Goal: Task Accomplishment & Management: Use online tool/utility

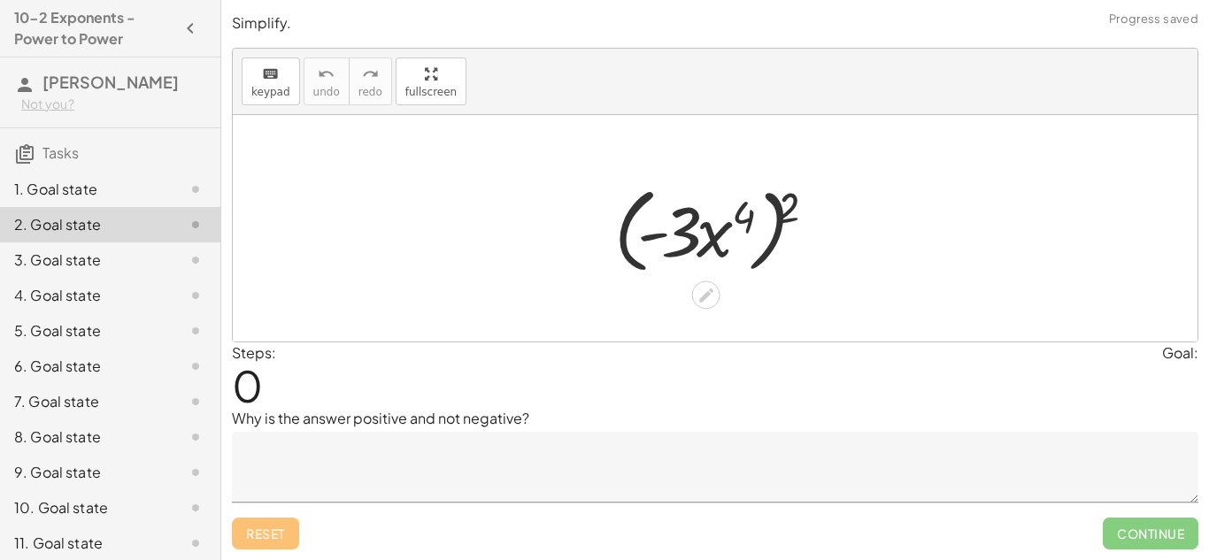
click at [84, 242] on div "1. Goal state" at bounding box center [110, 259] width 220 height 35
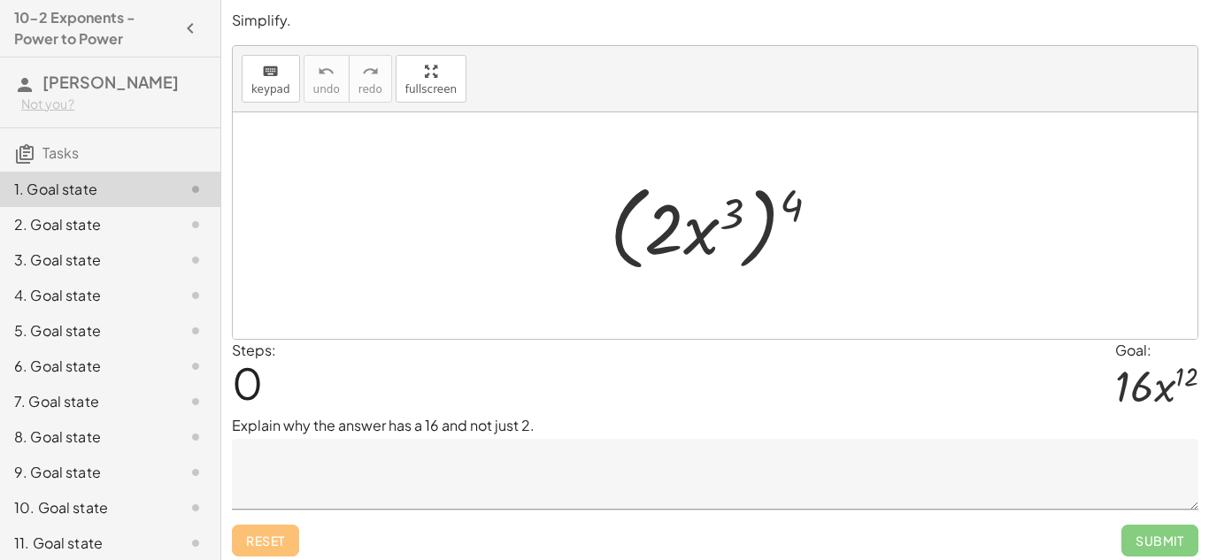
click at [411, 465] on textarea at bounding box center [715, 474] width 966 height 71
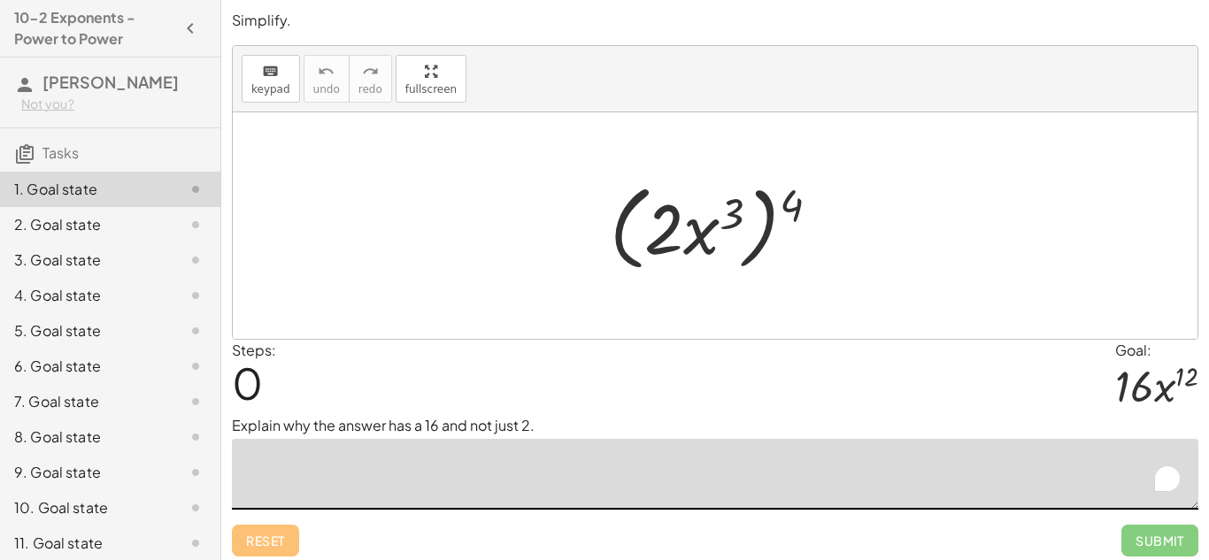
click at [411, 465] on textarea "To enrich screen reader interactions, please activate Accessibility in Grammarl…" at bounding box center [715, 474] width 966 height 71
type textarea "**********"
click at [594, 391] on div "Steps: 0 Goal: · 16 · x 12" at bounding box center [715, 378] width 966 height 76
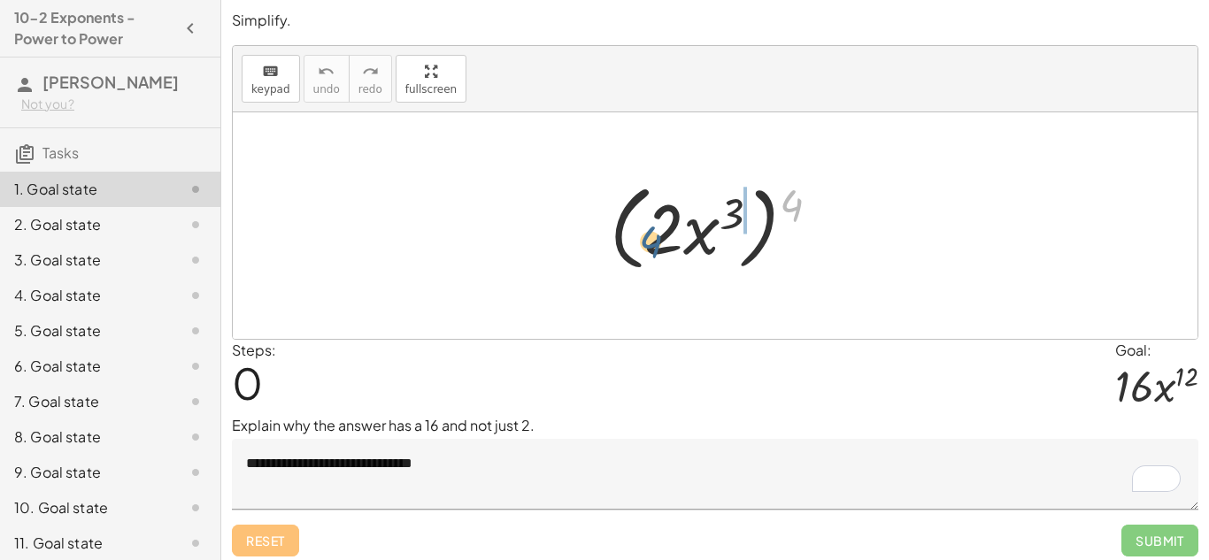
drag, startPoint x: 788, startPoint y: 204, endPoint x: 644, endPoint y: 241, distance: 148.9
click at [644, 241] on div at bounding box center [722, 226] width 242 height 102
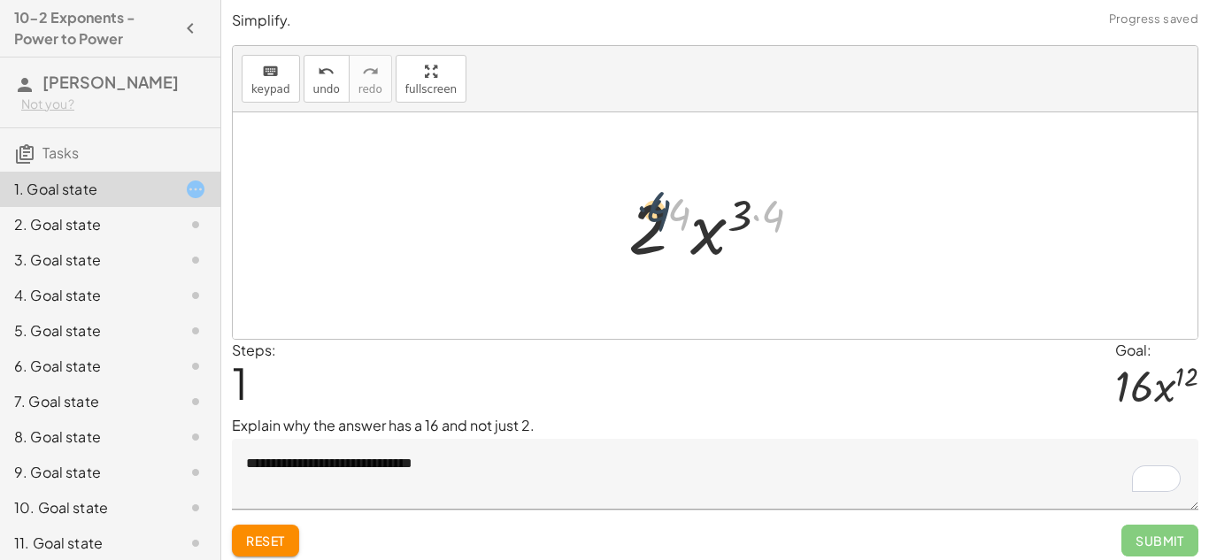
drag, startPoint x: 774, startPoint y: 226, endPoint x: 660, endPoint y: 217, distance: 114.5
click at [660, 217] on div at bounding box center [721, 226] width 205 height 91
drag, startPoint x: 651, startPoint y: 219, endPoint x: 826, endPoint y: 251, distance: 178.1
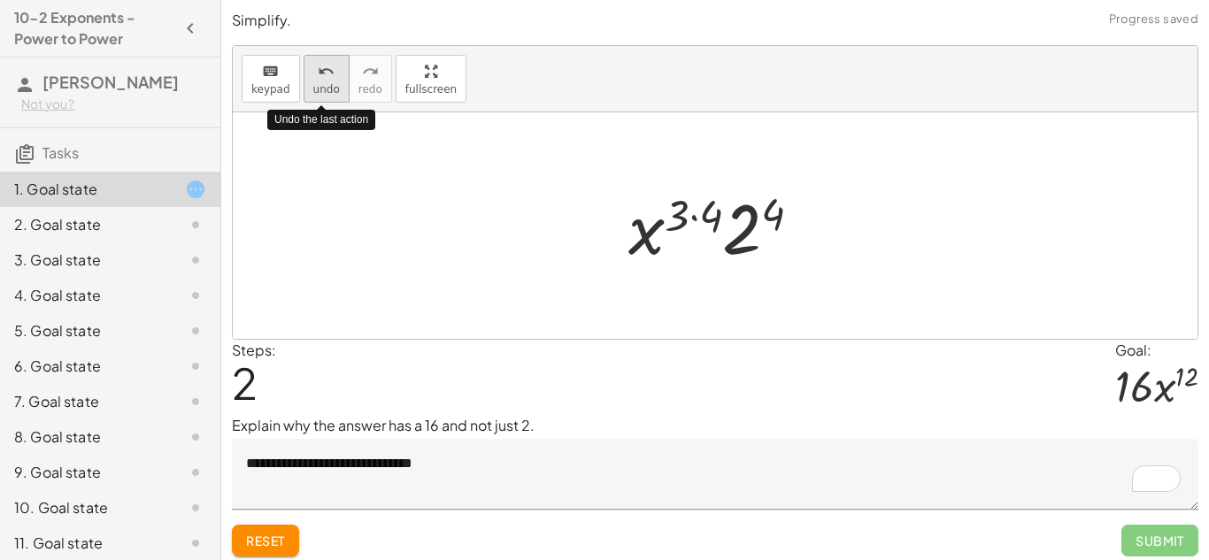
click at [338, 77] on button "undo undo" at bounding box center [327, 79] width 46 height 48
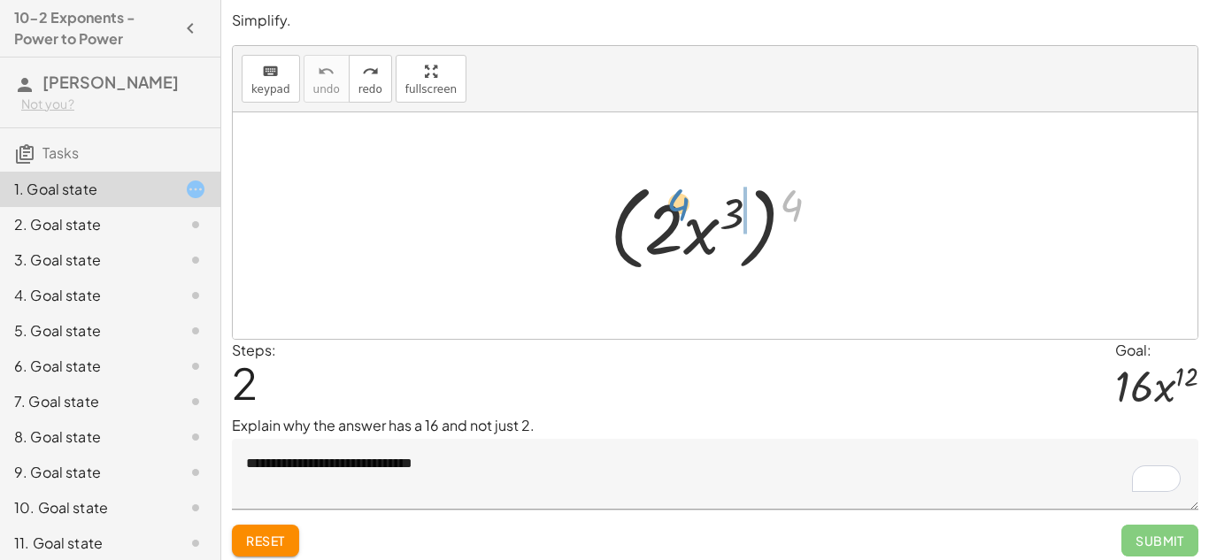
drag, startPoint x: 787, startPoint y: 203, endPoint x: 668, endPoint y: 202, distance: 118.6
click at [668, 202] on div at bounding box center [722, 226] width 242 height 102
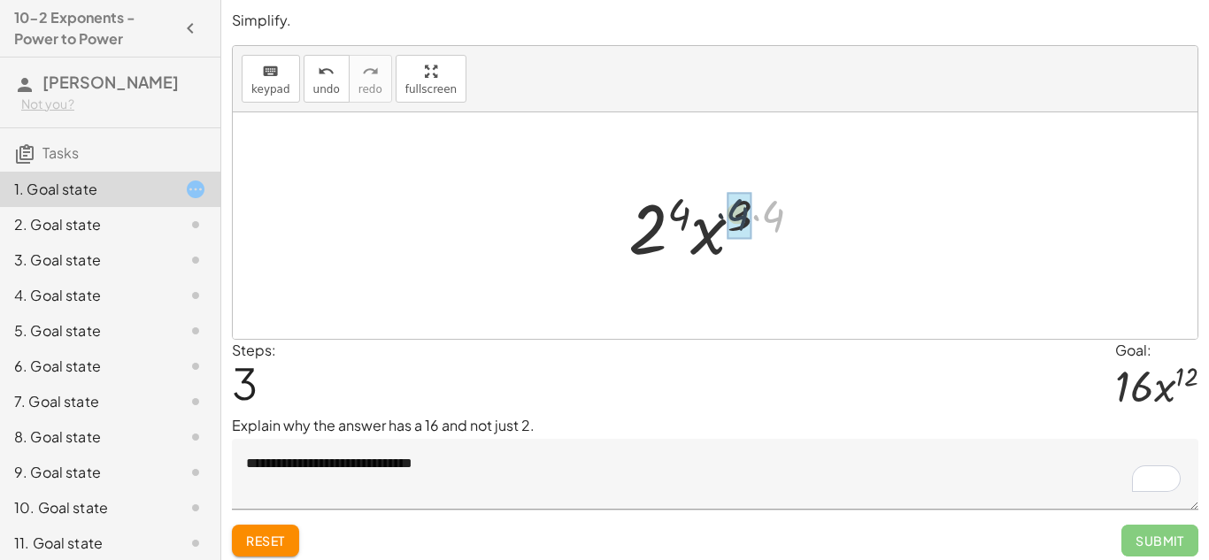
drag, startPoint x: 774, startPoint y: 215, endPoint x: 736, endPoint y: 212, distance: 38.1
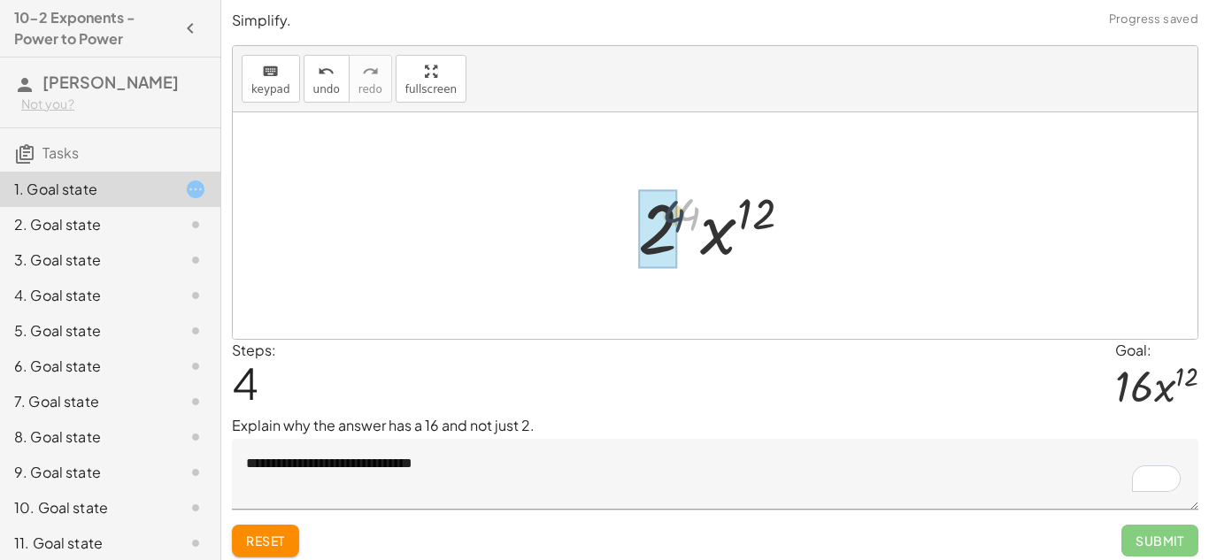
drag, startPoint x: 690, startPoint y: 209, endPoint x: 665, endPoint y: 213, distance: 25.2
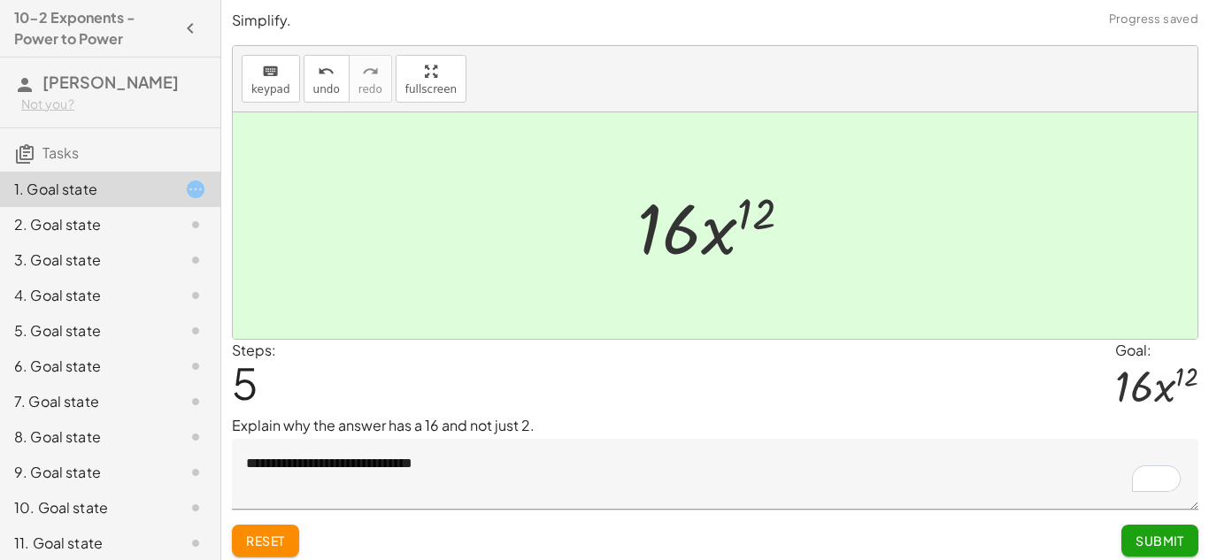
click at [1185, 536] on button "Submit" at bounding box center [1159, 541] width 77 height 32
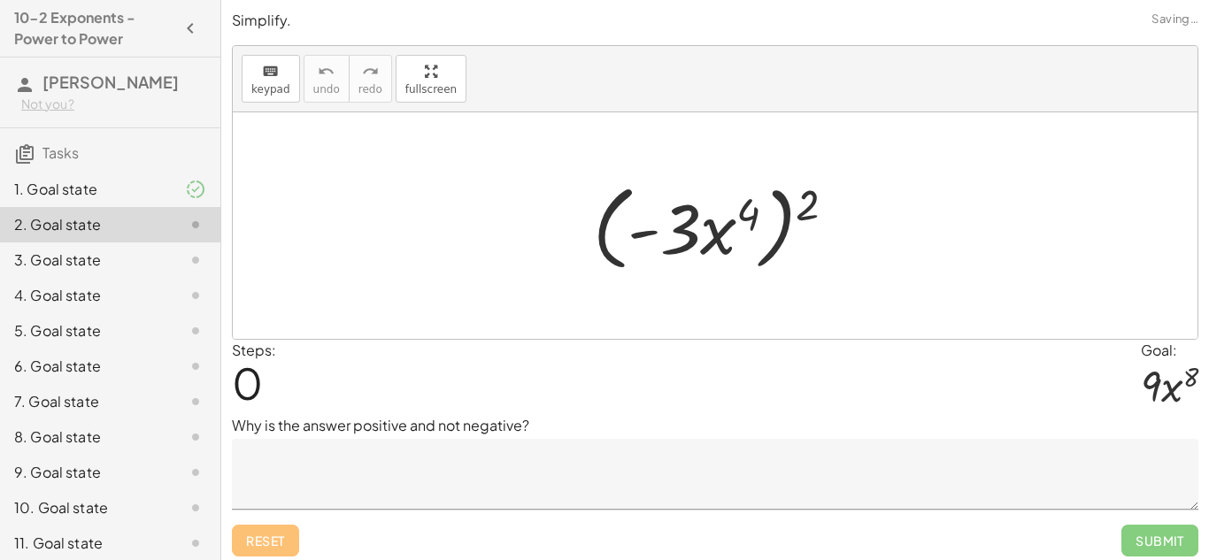
click at [531, 465] on textarea at bounding box center [715, 474] width 966 height 71
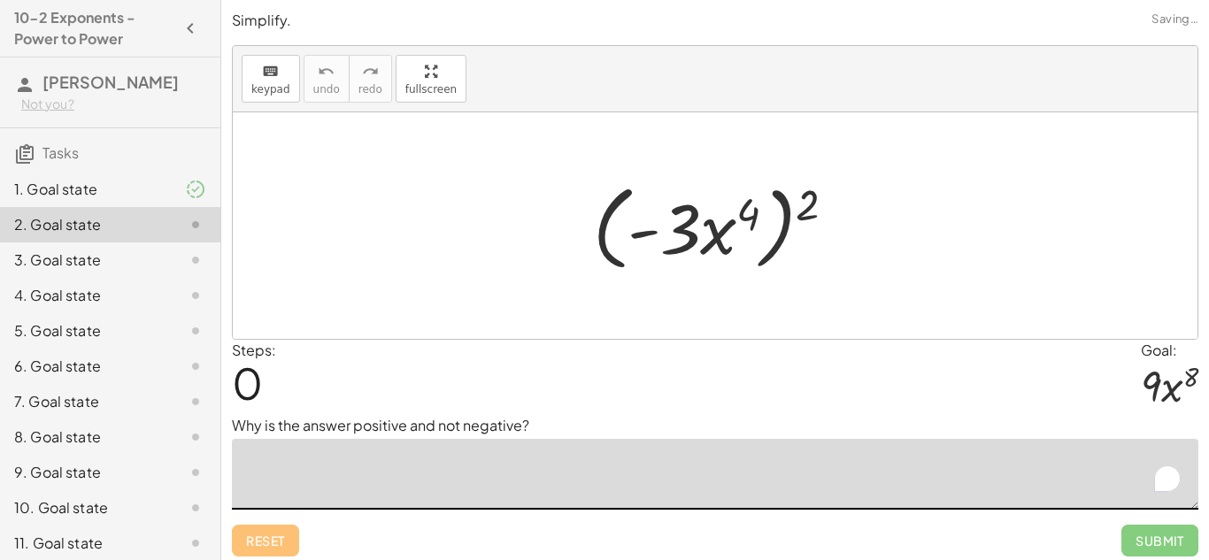
click at [513, 447] on textarea "To enrich screen reader interactions, please activate Accessibility in Grammarl…" at bounding box center [715, 474] width 966 height 71
type textarea "*"
type textarea "**********"
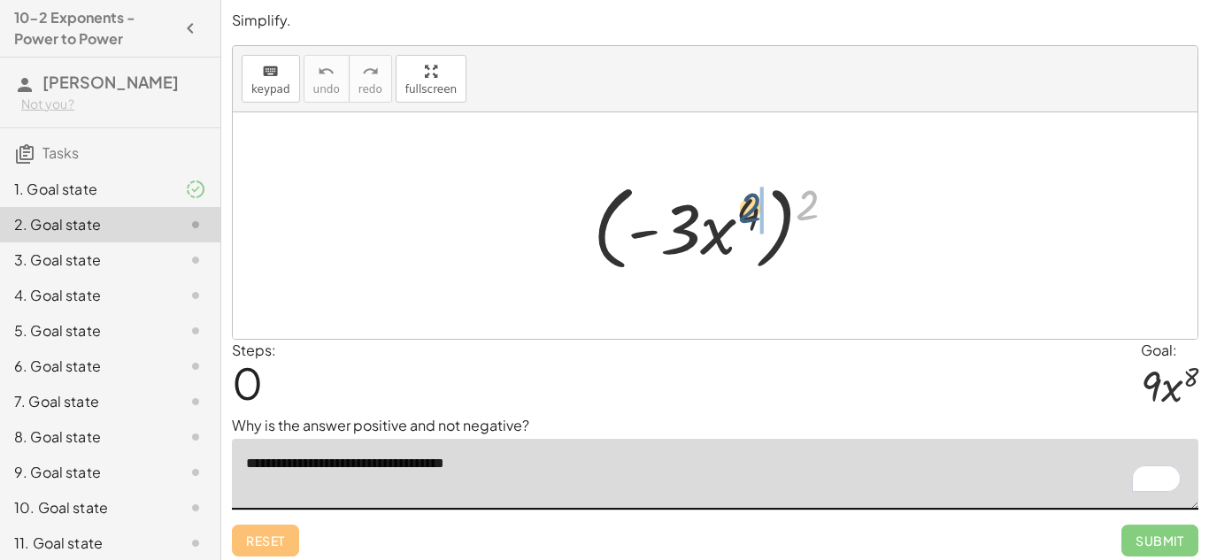
drag, startPoint x: 811, startPoint y: 211, endPoint x: 749, endPoint y: 215, distance: 63.0
click at [749, 215] on div at bounding box center [721, 226] width 274 height 102
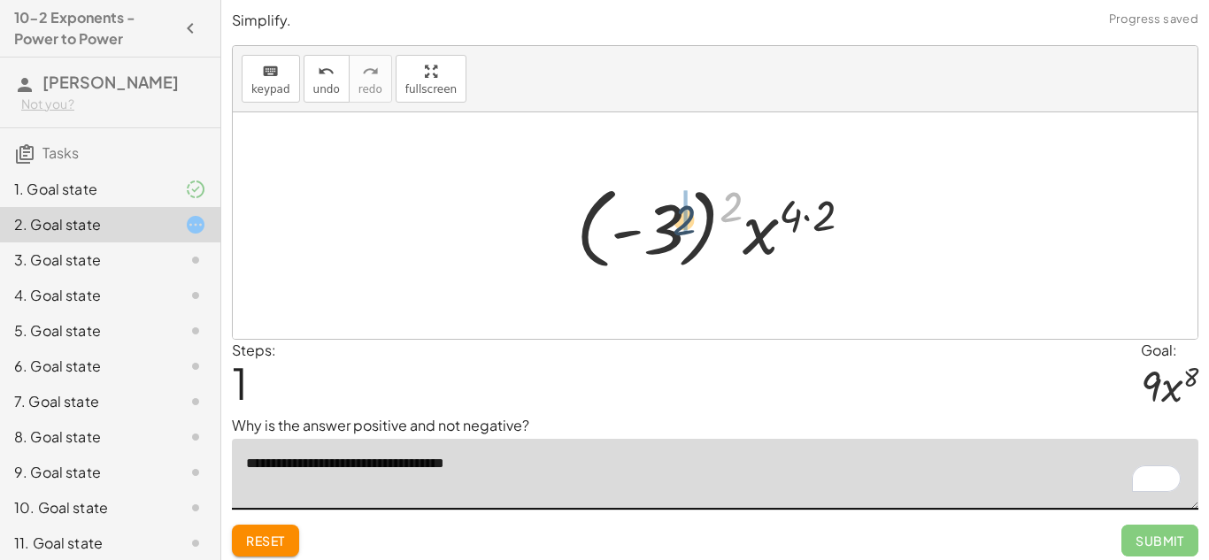
drag, startPoint x: 731, startPoint y: 204, endPoint x: 585, endPoint y: 160, distance: 152.3
click at [585, 160] on div "( · - 3 · x 4 ) 2 2 · - 3 · x 4 ( ) 2 ( · · 2 )" at bounding box center [715, 225] width 964 height 227
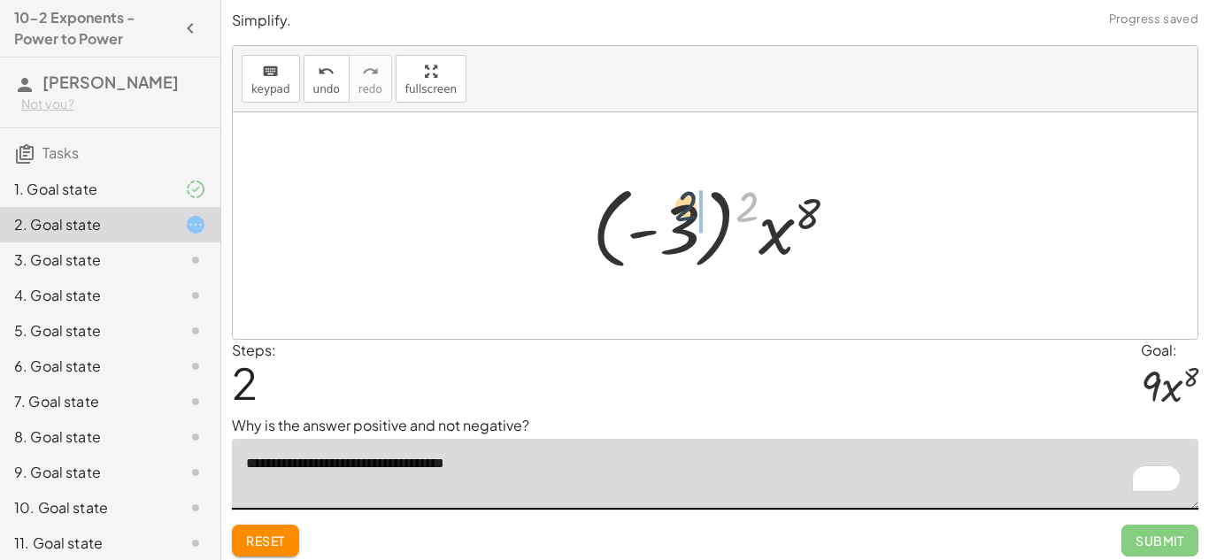
drag, startPoint x: 746, startPoint y: 209, endPoint x: 679, endPoint y: 209, distance: 67.2
click at [679, 209] on div at bounding box center [721, 226] width 277 height 98
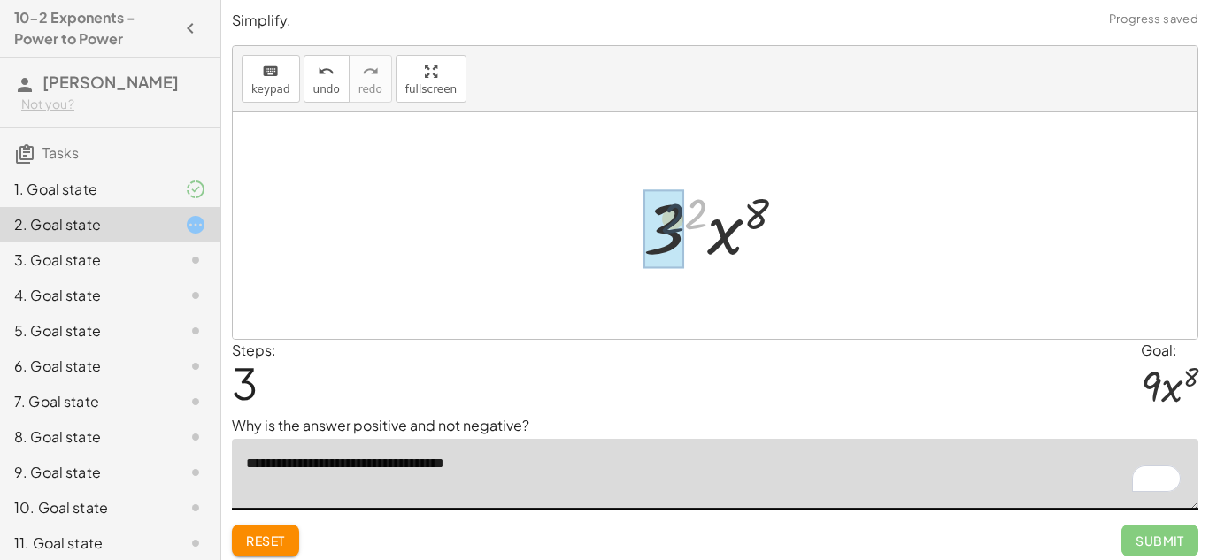
drag, startPoint x: 691, startPoint y: 213, endPoint x: 663, endPoint y: 219, distance: 29.0
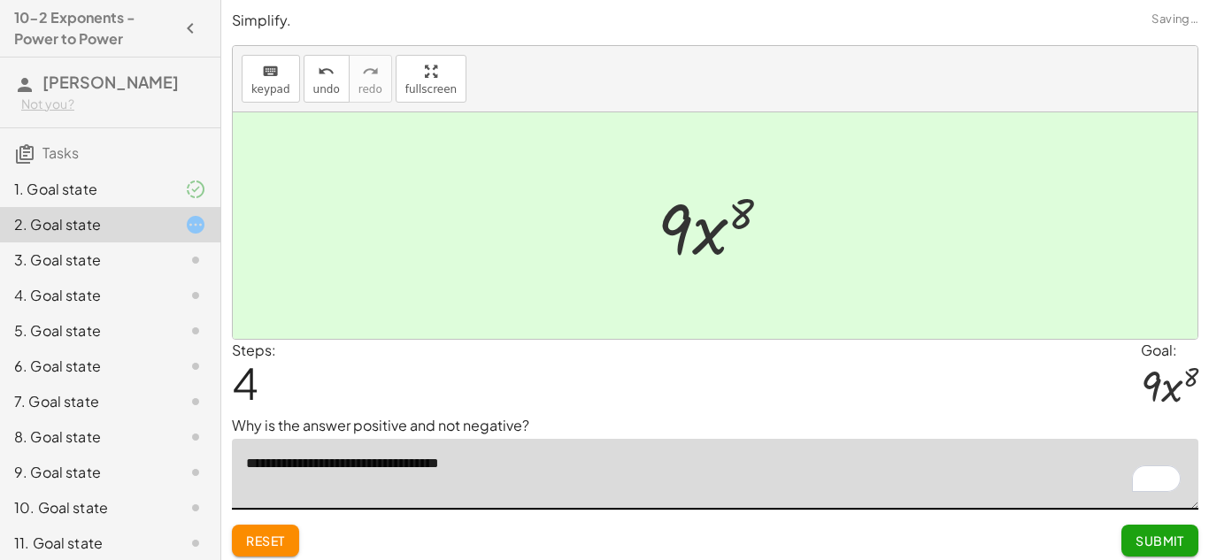
click at [1158, 547] on span "Submit" at bounding box center [1159, 541] width 49 height 16
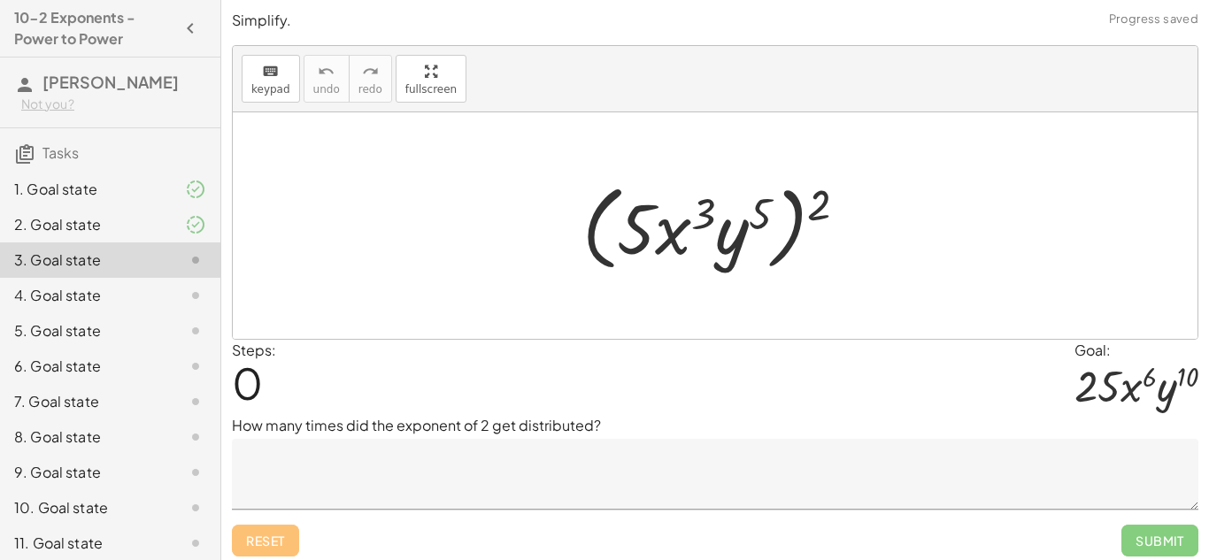
click at [928, 469] on textarea at bounding box center [715, 474] width 966 height 71
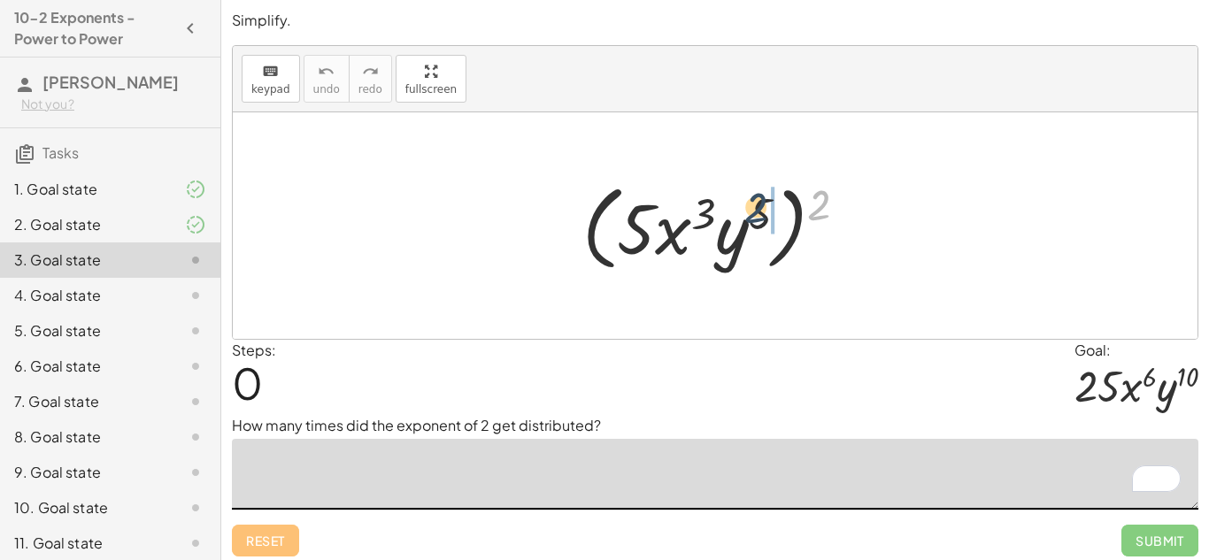
drag, startPoint x: 826, startPoint y: 205, endPoint x: 747, endPoint y: 213, distance: 79.2
click at [747, 213] on div at bounding box center [721, 226] width 296 height 102
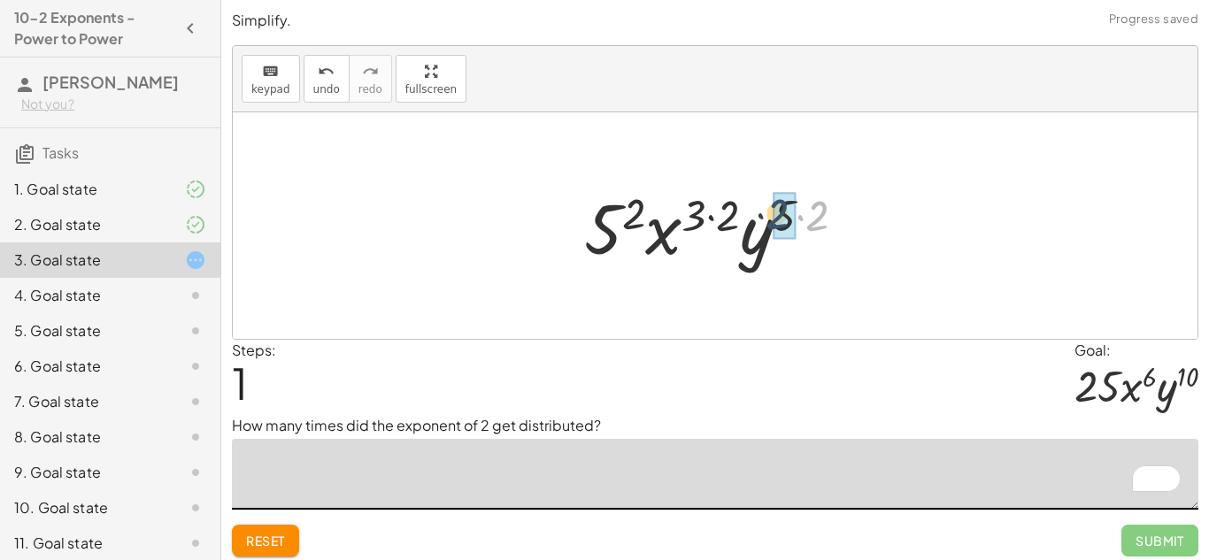
drag, startPoint x: 814, startPoint y: 220, endPoint x: 772, endPoint y: 219, distance: 42.5
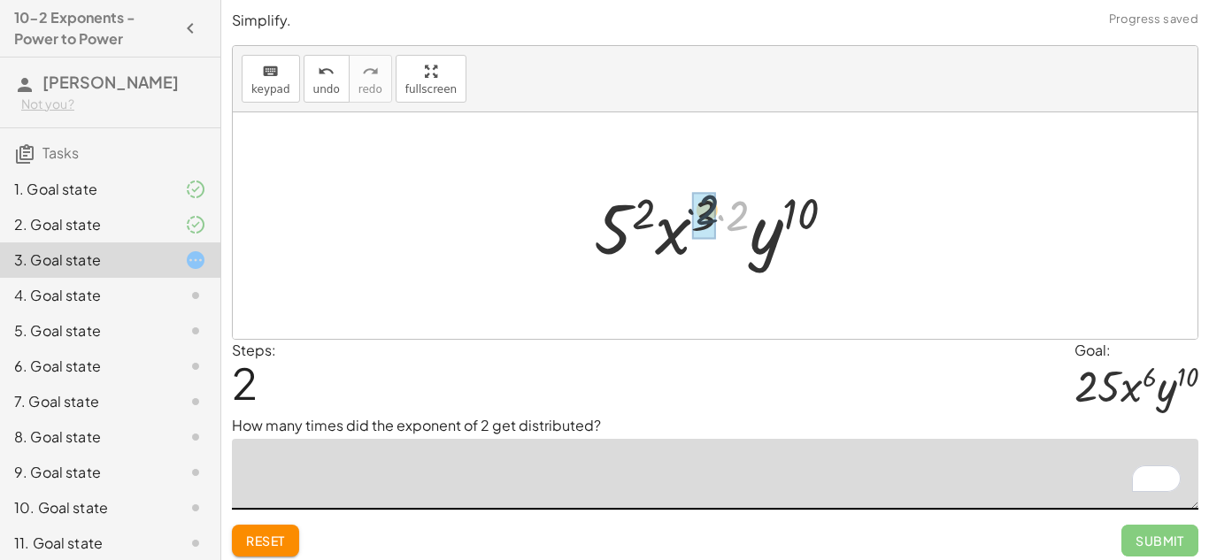
drag, startPoint x: 743, startPoint y: 219, endPoint x: 711, endPoint y: 212, distance: 33.3
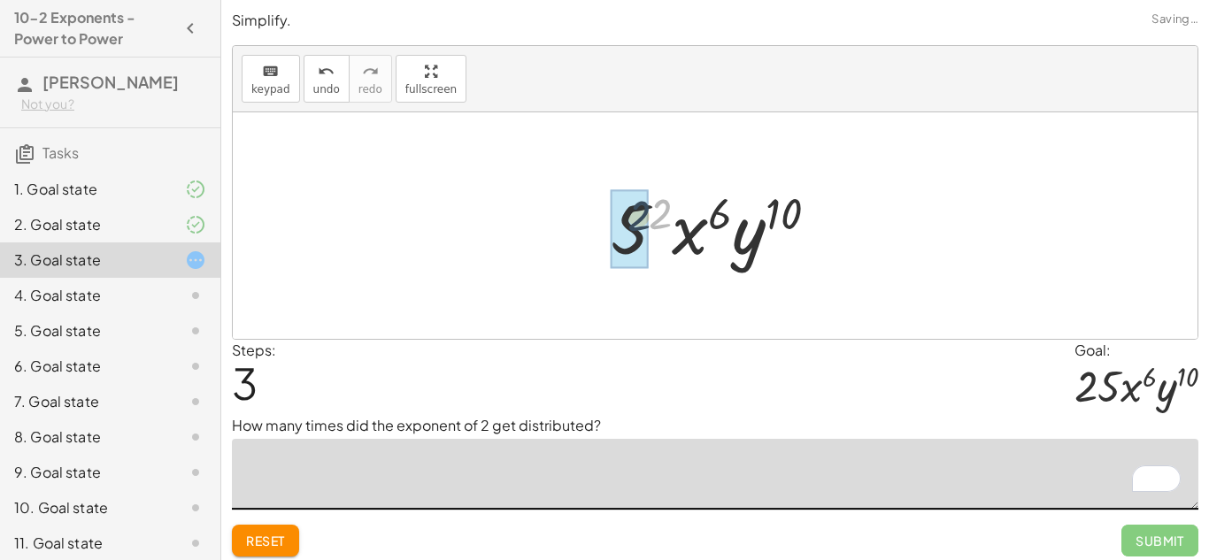
drag, startPoint x: 657, startPoint y: 212, endPoint x: 634, endPoint y: 216, distance: 24.2
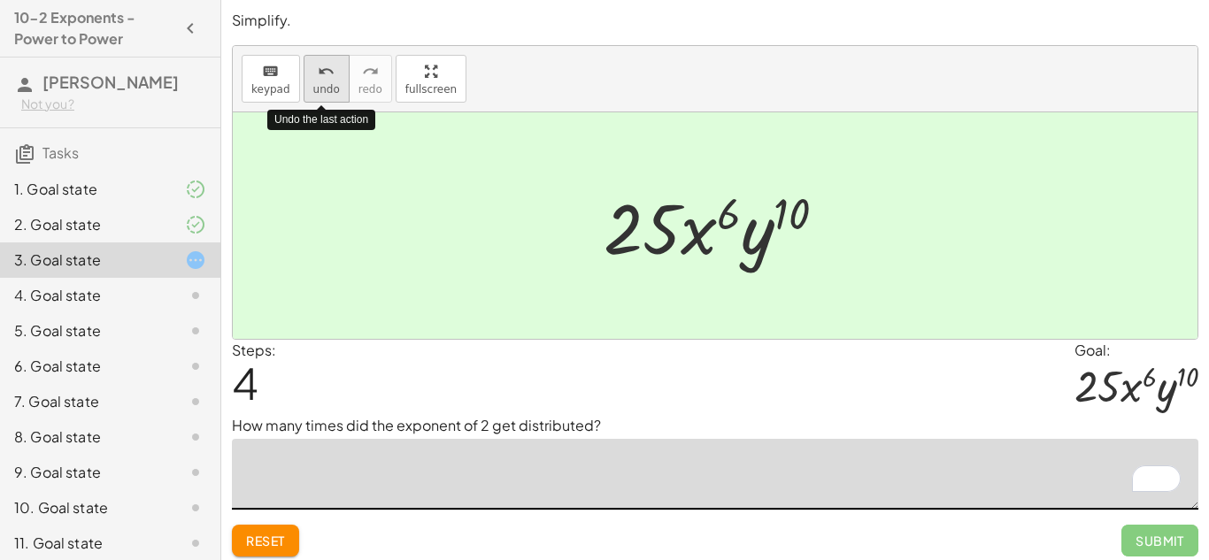
click at [318, 80] on icon "undo" at bounding box center [326, 71] width 17 height 21
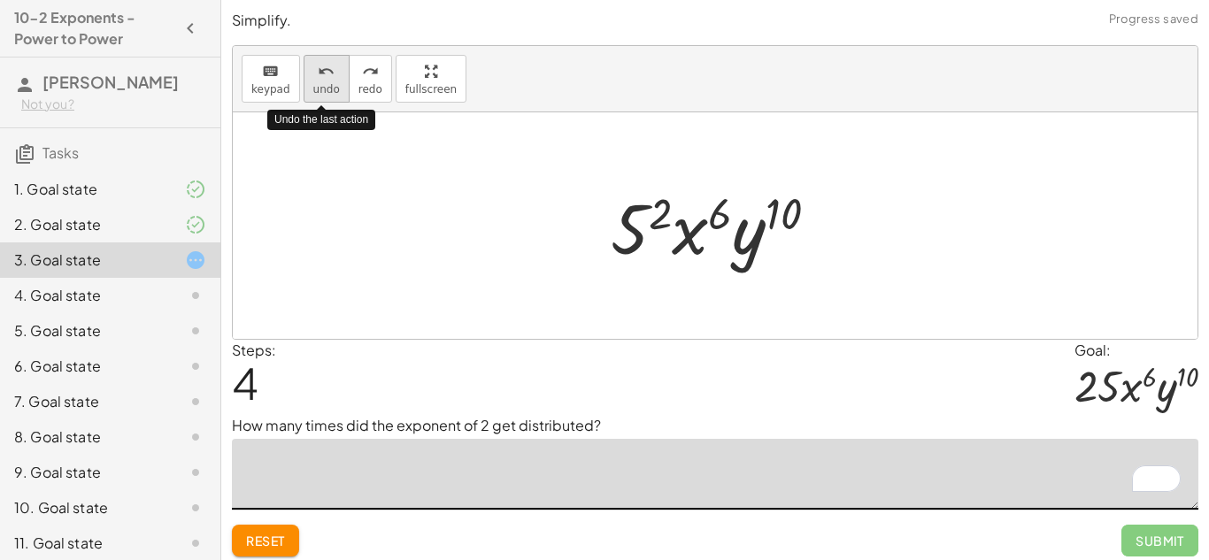
click at [318, 80] on icon "undo" at bounding box center [326, 71] width 17 height 21
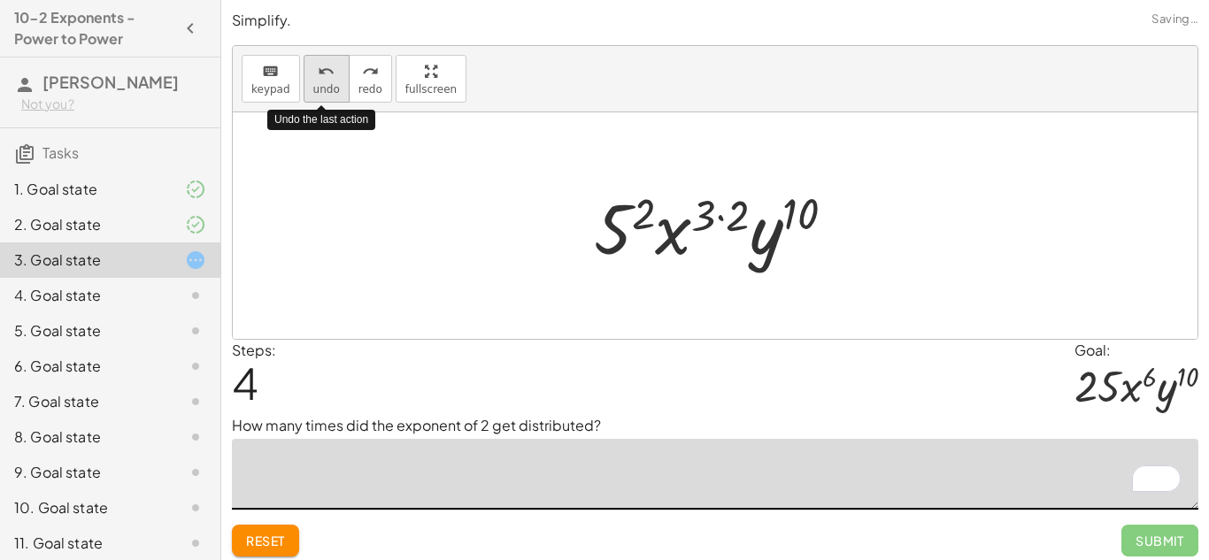
click at [318, 80] on icon "undo" at bounding box center [326, 71] width 17 height 21
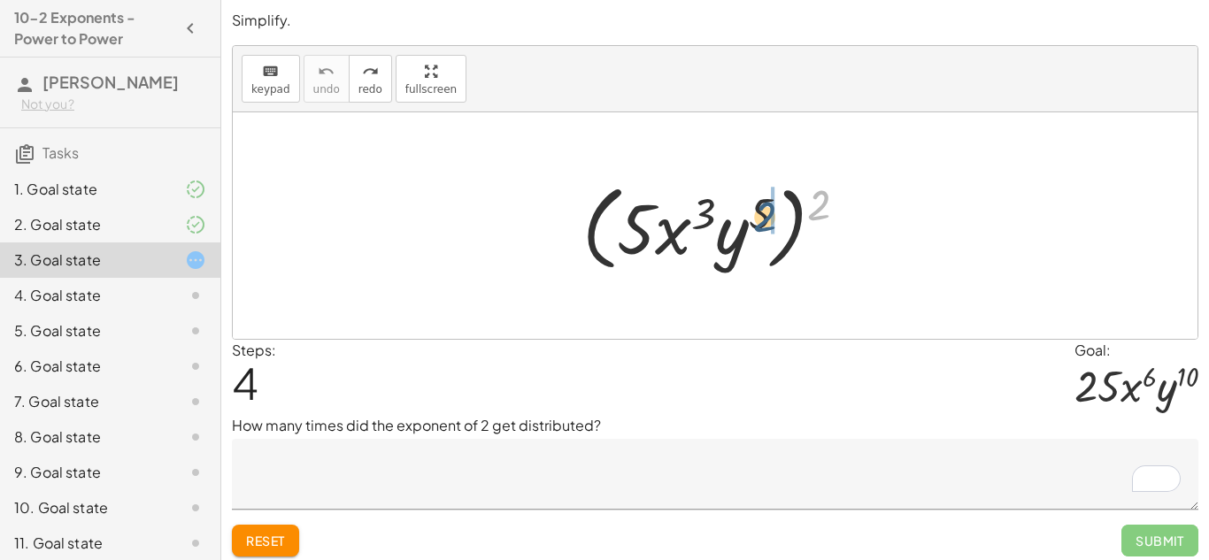
drag, startPoint x: 822, startPoint y: 197, endPoint x: 765, endPoint y: 211, distance: 59.0
click at [765, 211] on div at bounding box center [721, 226] width 296 height 102
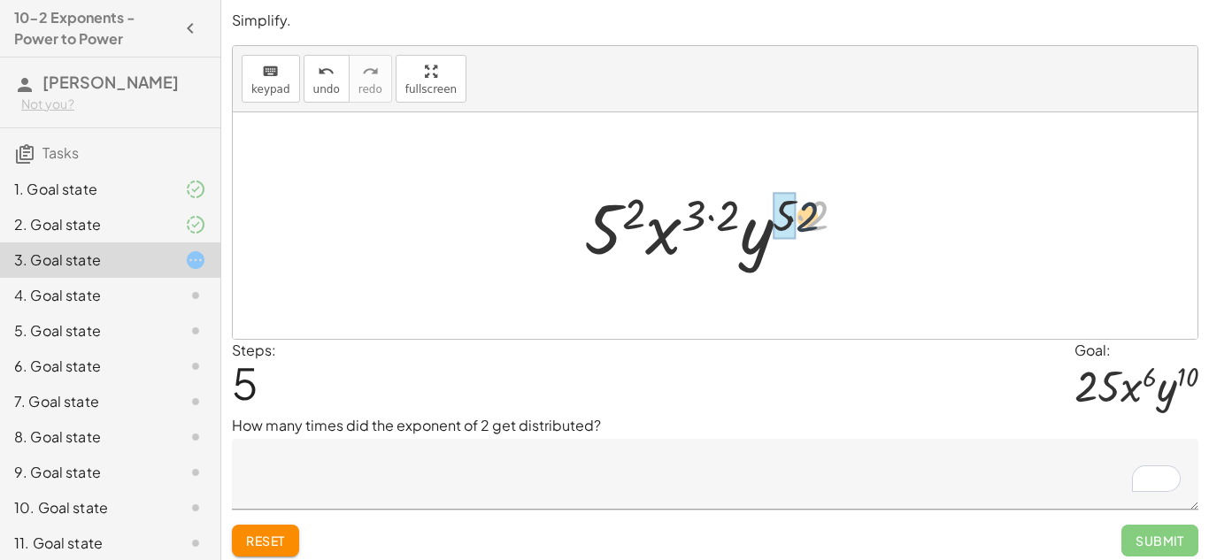
drag, startPoint x: 816, startPoint y: 201, endPoint x: 776, endPoint y: 206, distance: 40.2
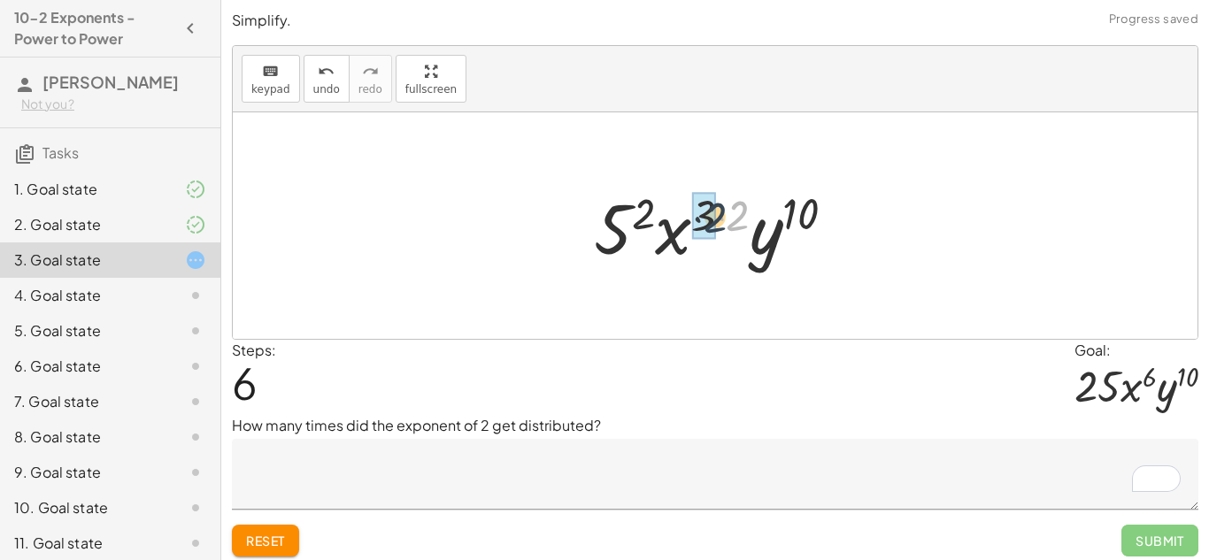
drag, startPoint x: 737, startPoint y: 206, endPoint x: 711, endPoint y: 209, distance: 25.8
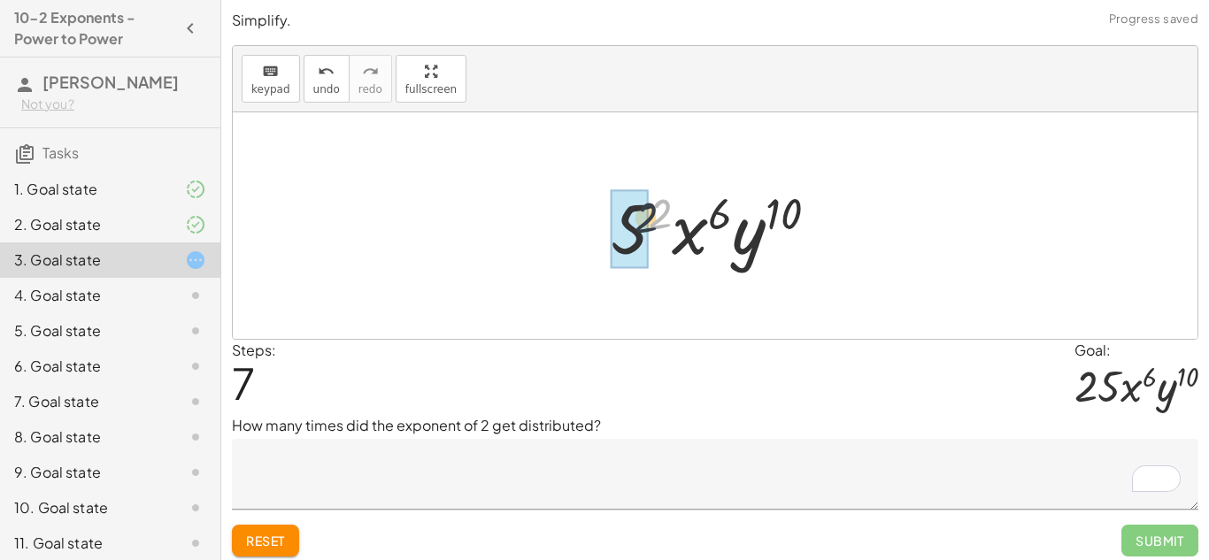
drag, startPoint x: 668, startPoint y: 207, endPoint x: 642, endPoint y: 216, distance: 27.1
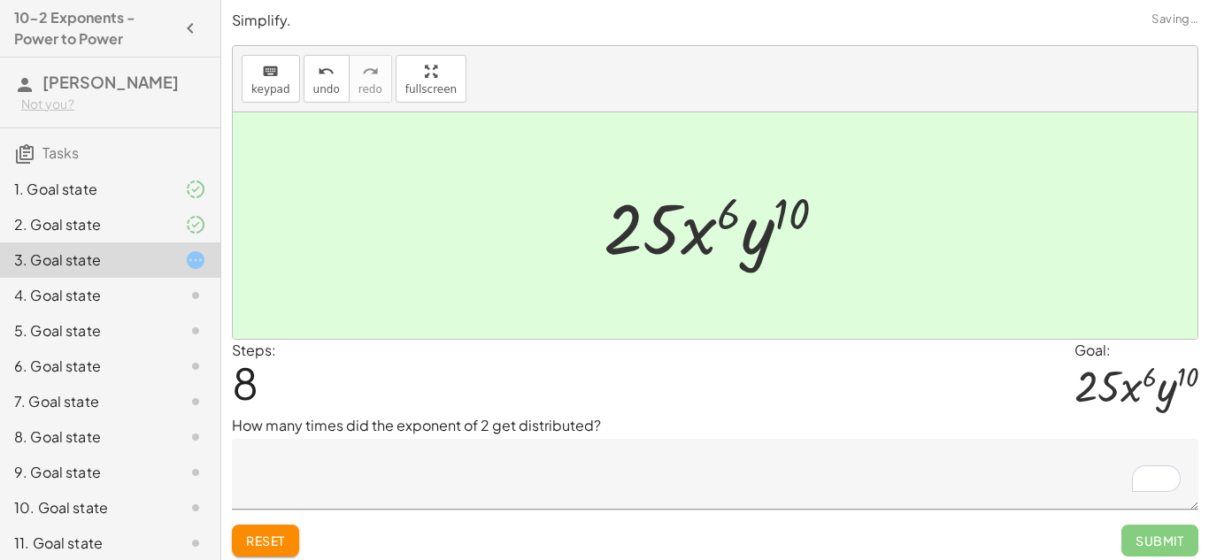
click at [608, 465] on textarea "To enrich screen reader interactions, please activate Accessibility in Grammarl…" at bounding box center [715, 474] width 966 height 71
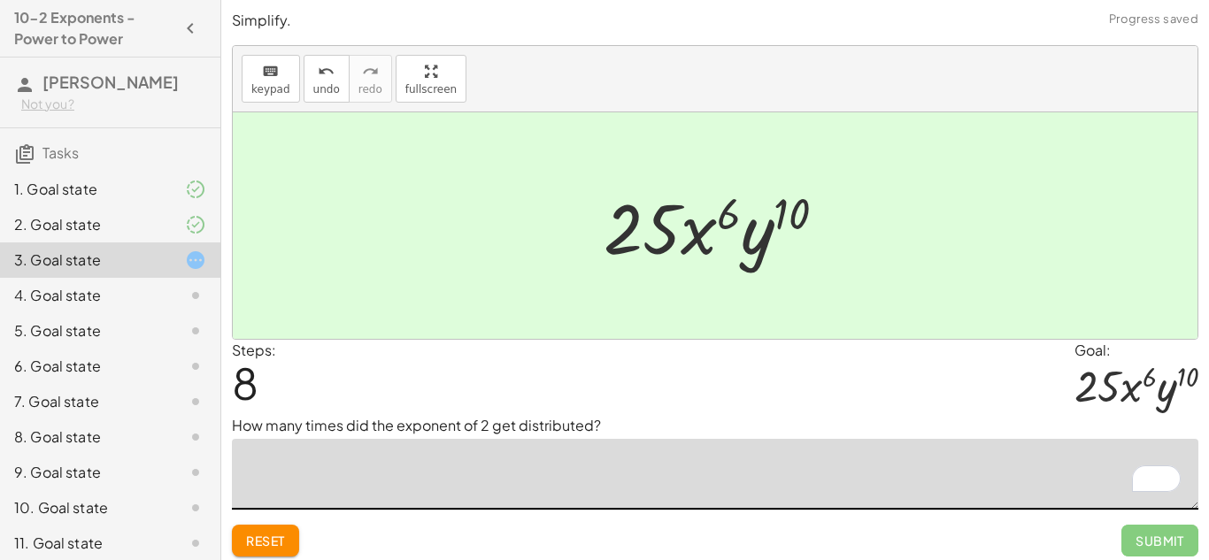
type textarea "*"
click at [922, 523] on div "Reset Submit" at bounding box center [715, 533] width 966 height 47
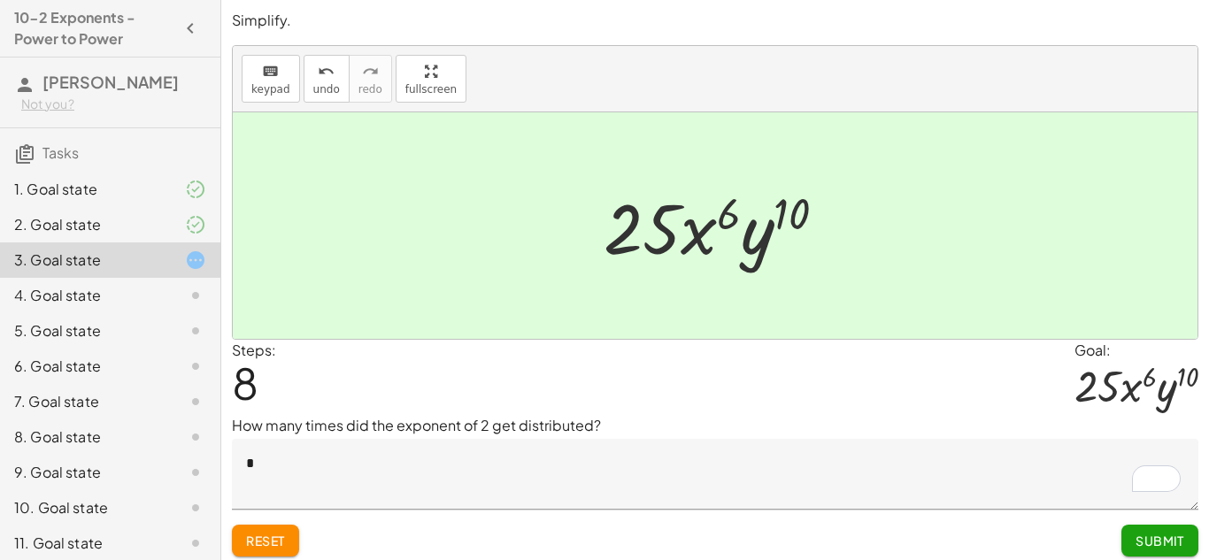
click at [1187, 547] on button "Submit" at bounding box center [1159, 541] width 77 height 32
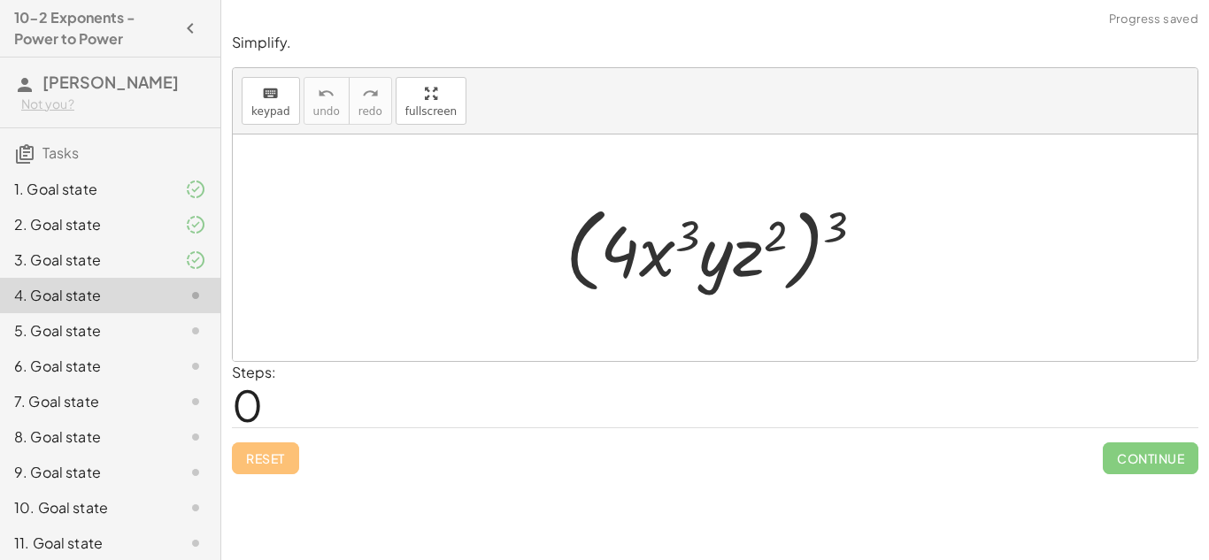
click at [518, 448] on div "Reset Continue" at bounding box center [715, 450] width 966 height 47
drag, startPoint x: 841, startPoint y: 234, endPoint x: 772, endPoint y: 242, distance: 68.5
click at [772, 242] on div at bounding box center [722, 248] width 330 height 102
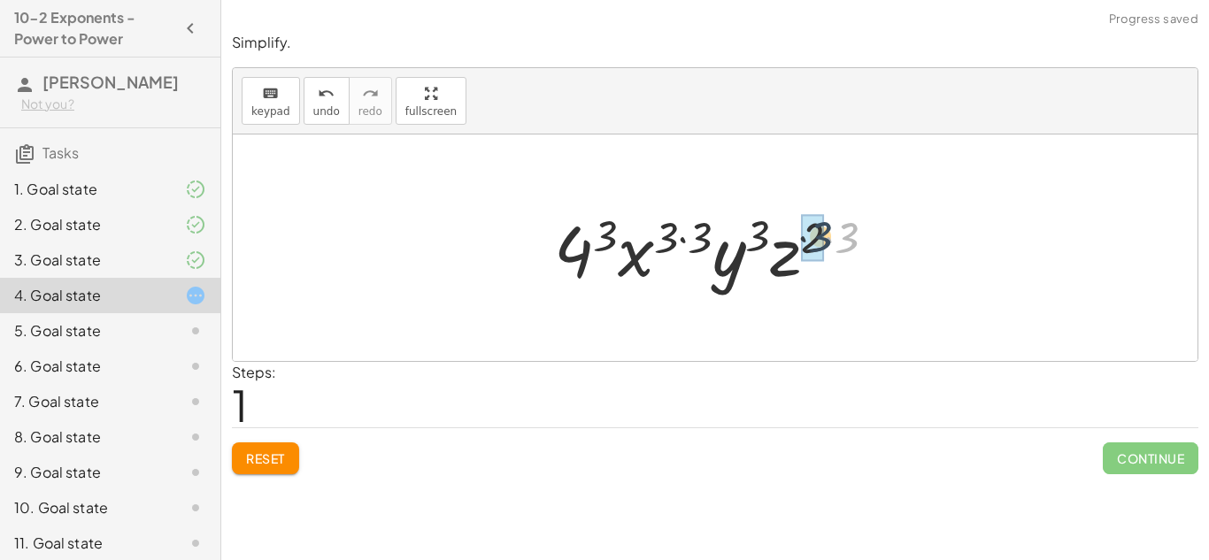
drag, startPoint x: 850, startPoint y: 238, endPoint x: 818, endPoint y: 236, distance: 31.9
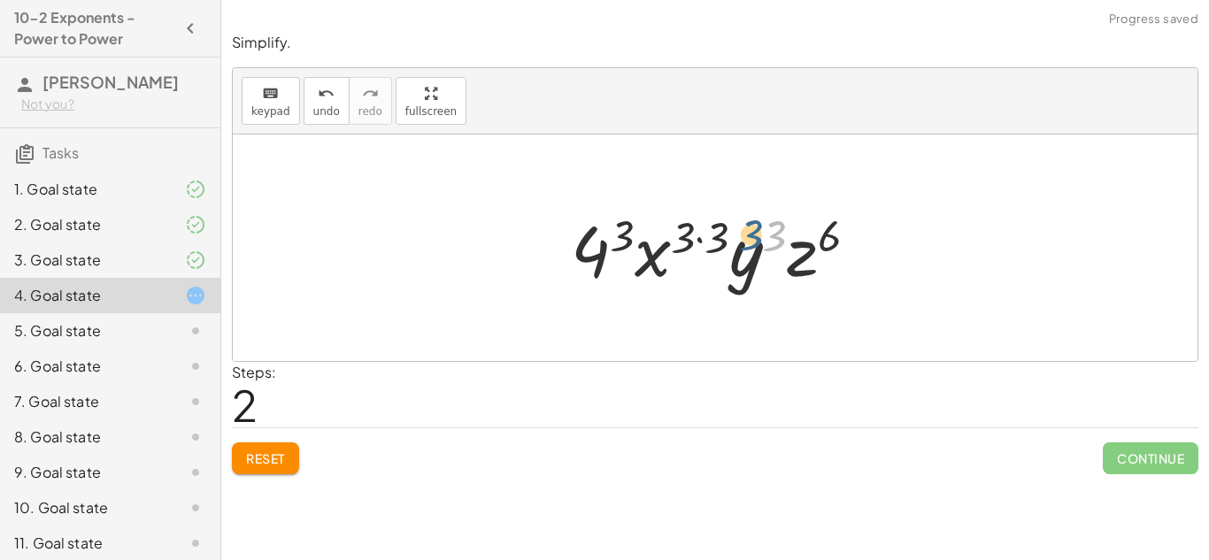
drag, startPoint x: 771, startPoint y: 235, endPoint x: 746, endPoint y: 234, distance: 24.8
click at [746, 234] on div at bounding box center [721, 248] width 319 height 91
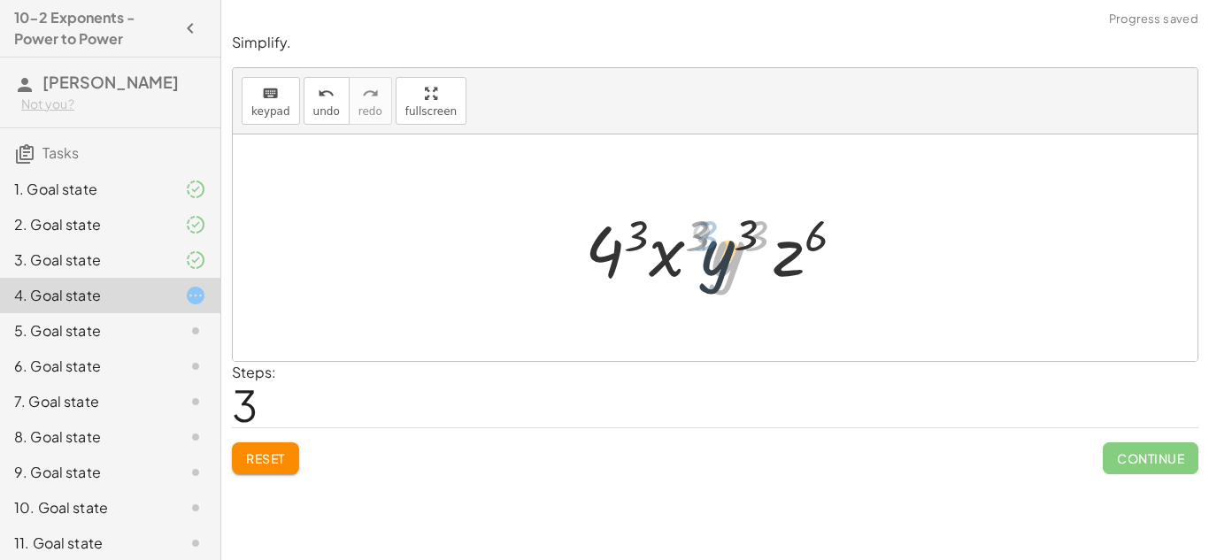
drag, startPoint x: 723, startPoint y: 241, endPoint x: 701, endPoint y: 241, distance: 22.1
click at [701, 241] on div at bounding box center [721, 248] width 281 height 91
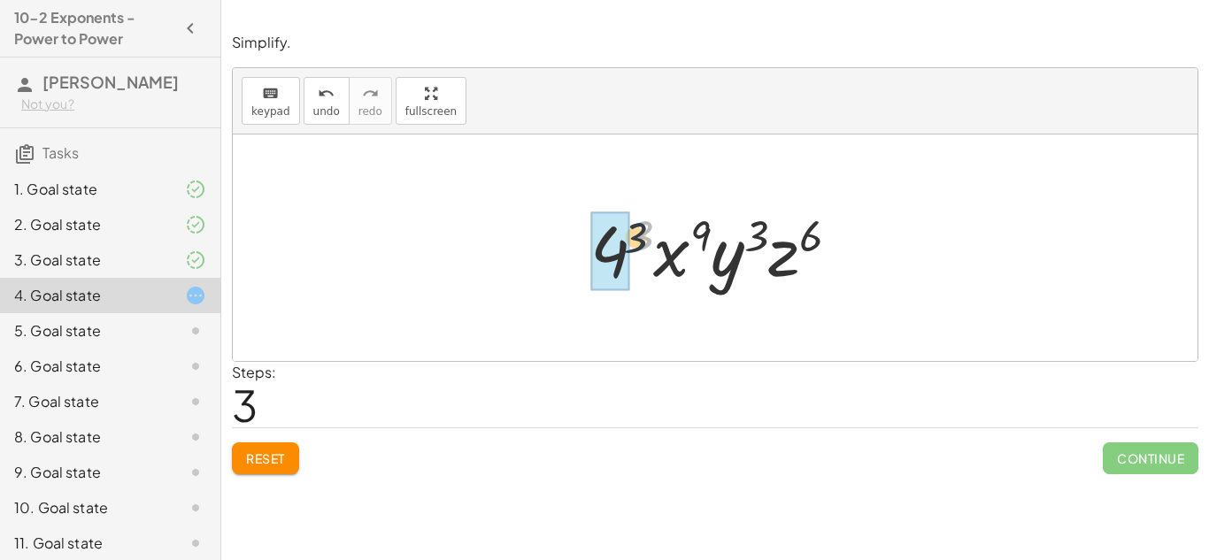
drag, startPoint x: 642, startPoint y: 234, endPoint x: 610, endPoint y: 248, distance: 34.5
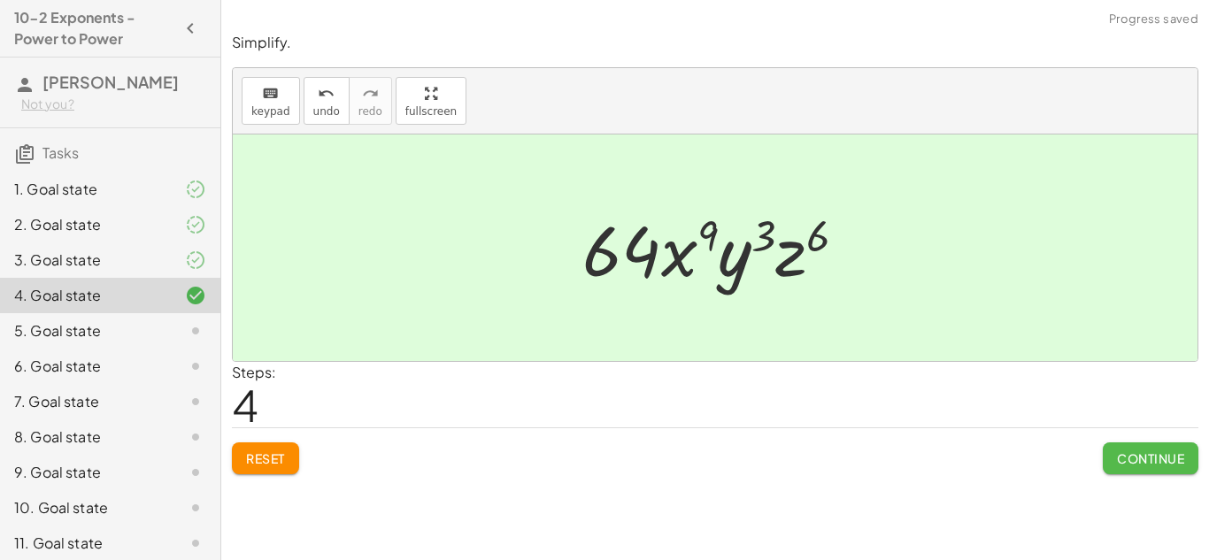
click at [1140, 458] on span "Continue" at bounding box center [1150, 458] width 67 height 16
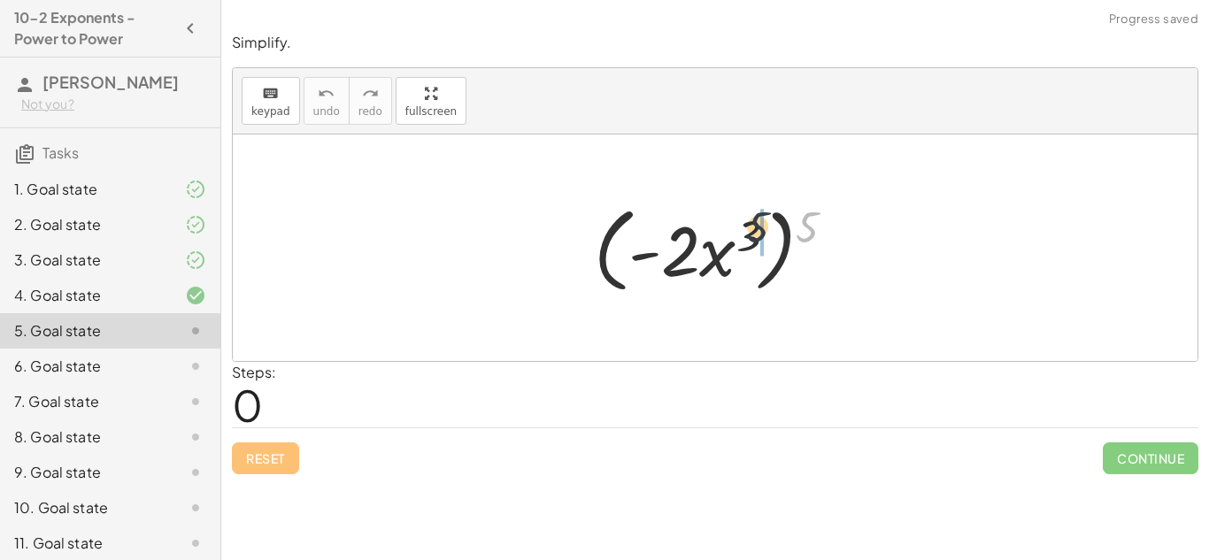
drag, startPoint x: 803, startPoint y: 233, endPoint x: 726, endPoint y: 233, distance: 77.9
click at [726, 234] on div at bounding box center [721, 248] width 273 height 102
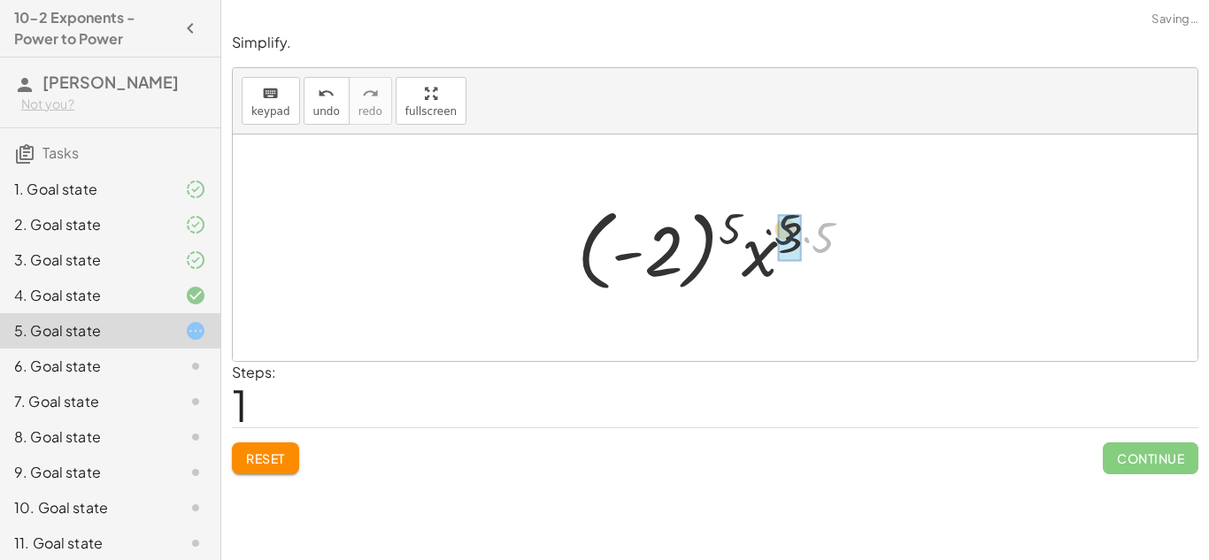
drag, startPoint x: 813, startPoint y: 238, endPoint x: 768, endPoint y: 229, distance: 46.0
click at [768, 229] on div at bounding box center [721, 248] width 306 height 98
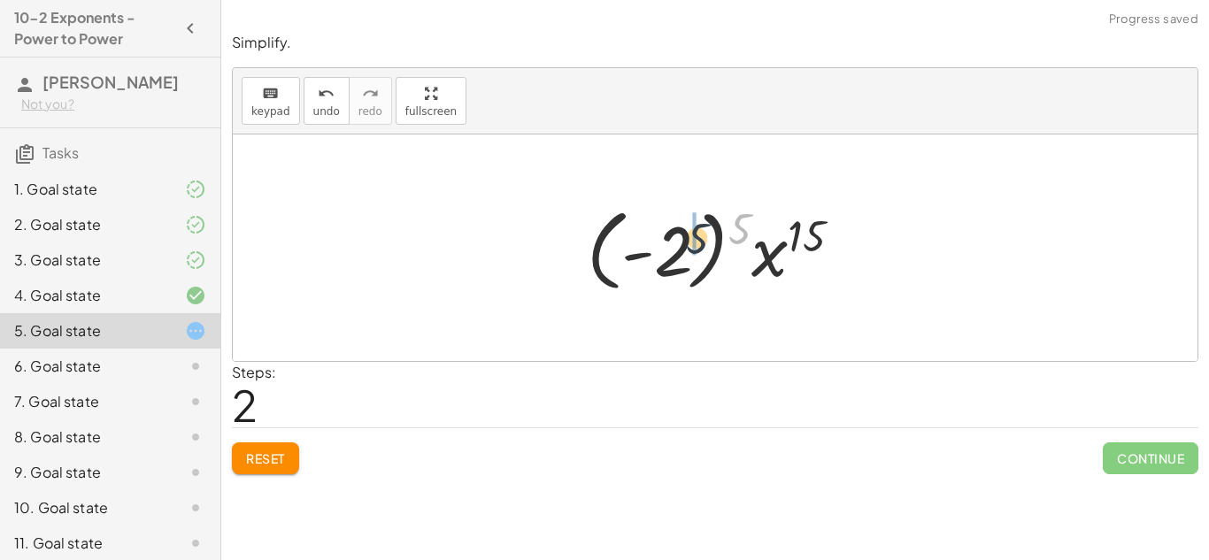
drag, startPoint x: 746, startPoint y: 229, endPoint x: 680, endPoint y: 246, distance: 67.6
click at [680, 246] on div at bounding box center [721, 248] width 287 height 98
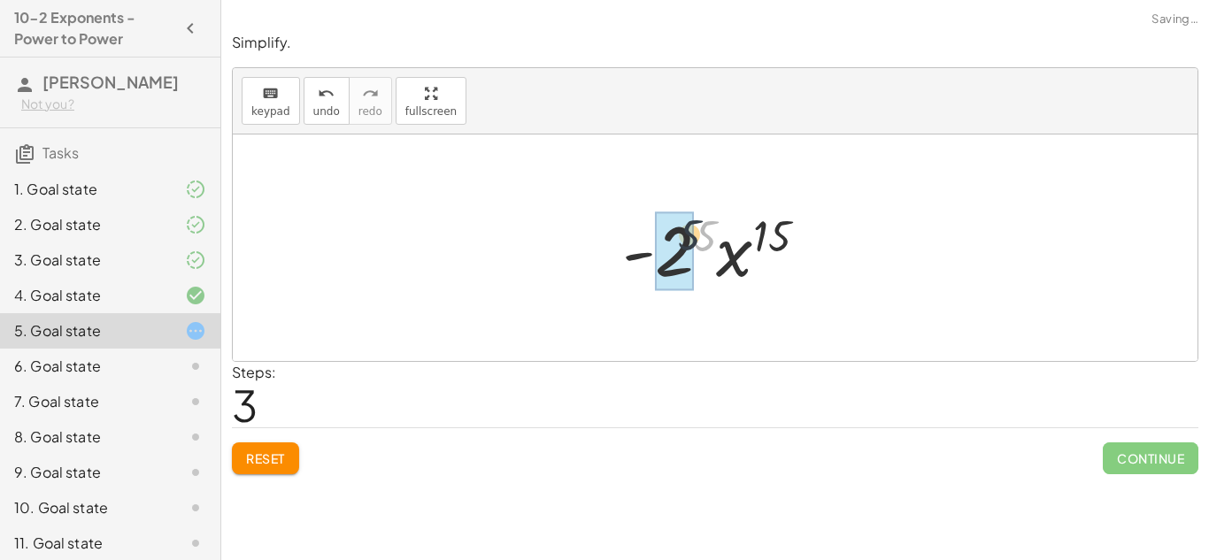
drag, startPoint x: 706, startPoint y: 243, endPoint x: 672, endPoint y: 245, distance: 34.6
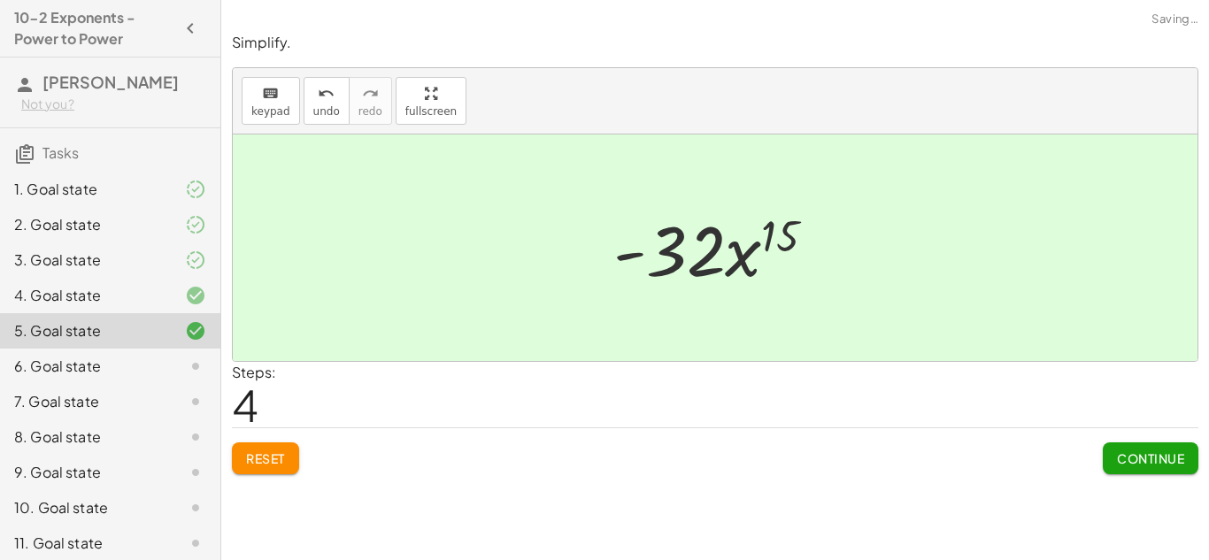
click at [1134, 450] on span "Continue" at bounding box center [1150, 458] width 67 height 16
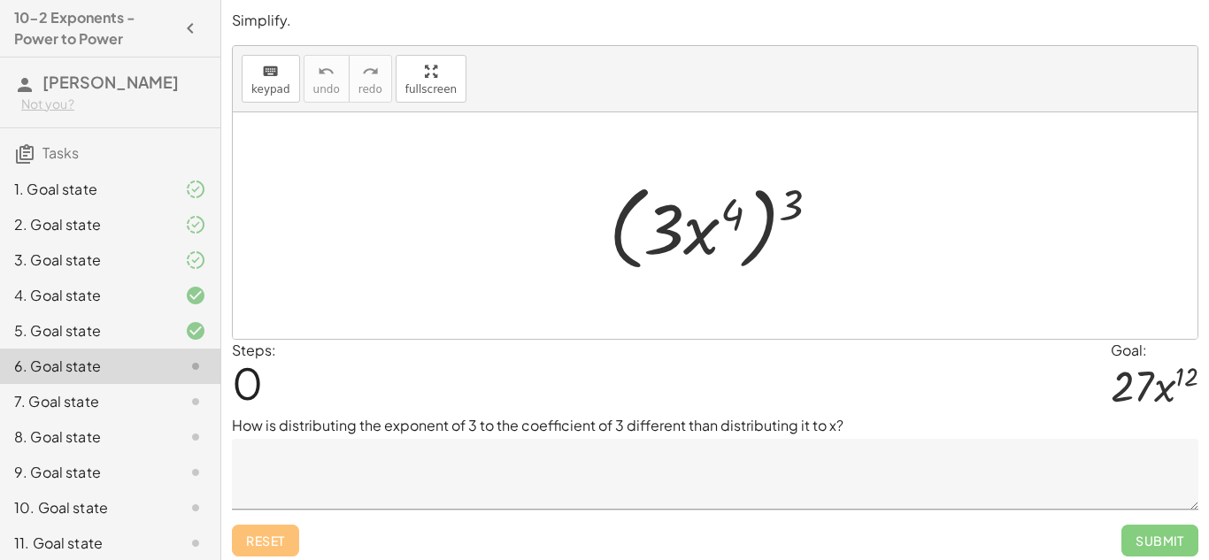
click at [550, 441] on textarea at bounding box center [715, 474] width 966 height 71
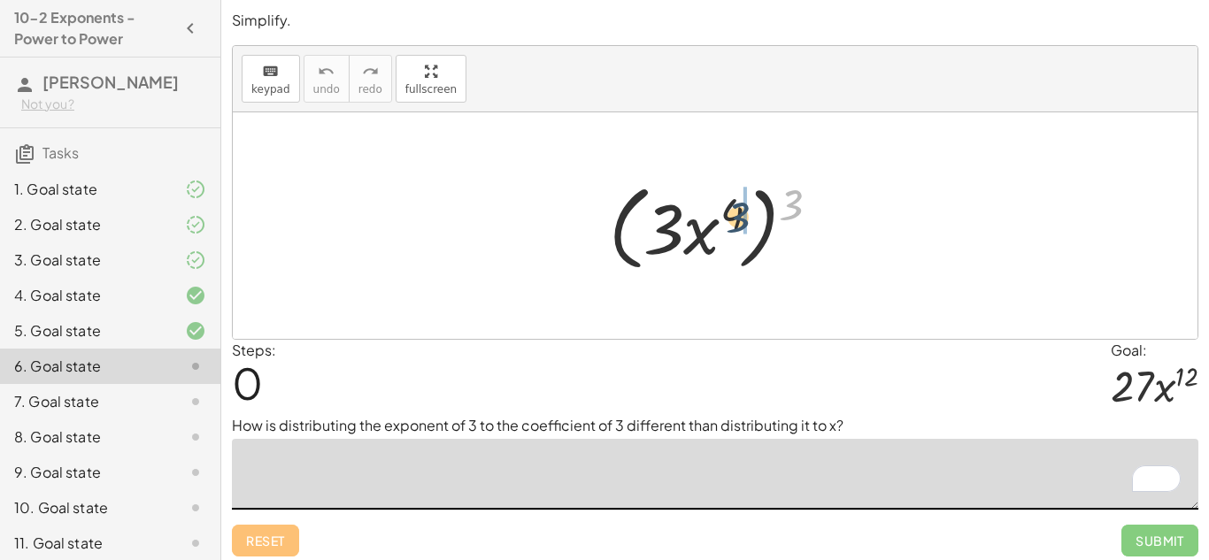
drag, startPoint x: 783, startPoint y: 204, endPoint x: 724, endPoint y: 217, distance: 60.6
click at [724, 217] on div at bounding box center [721, 226] width 243 height 102
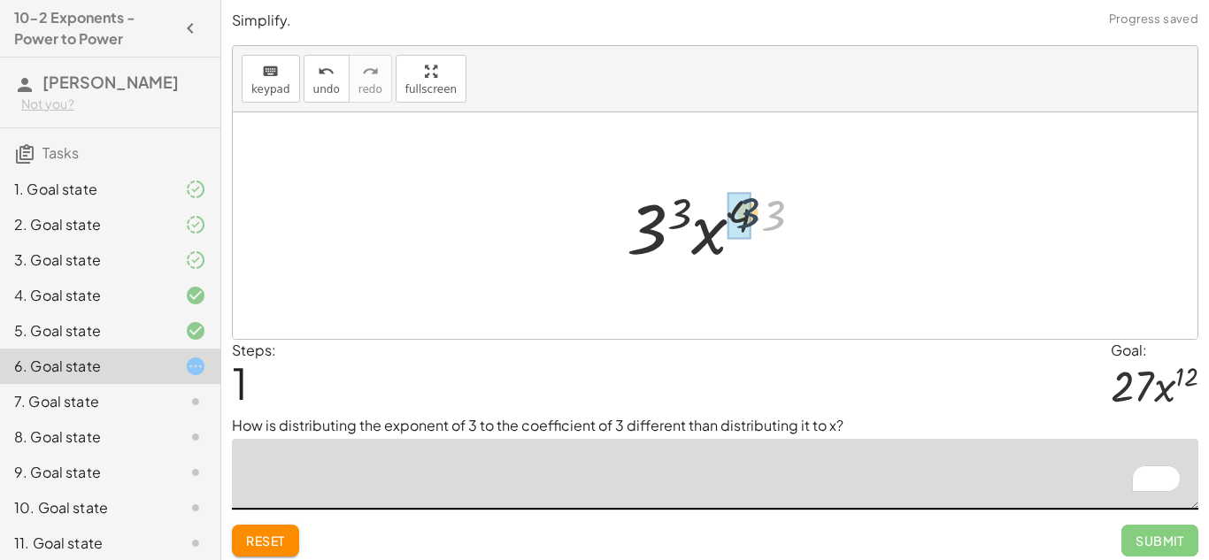
drag, startPoint x: 774, startPoint y: 226, endPoint x: 742, endPoint y: 223, distance: 32.8
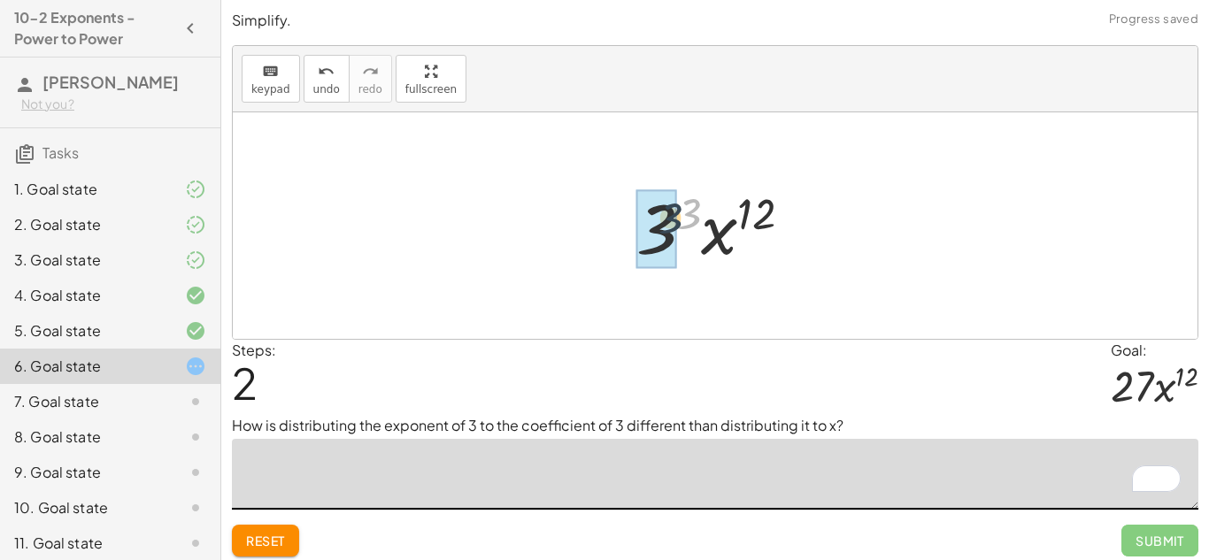
drag, startPoint x: 695, startPoint y: 218, endPoint x: 665, endPoint y: 225, distance: 30.0
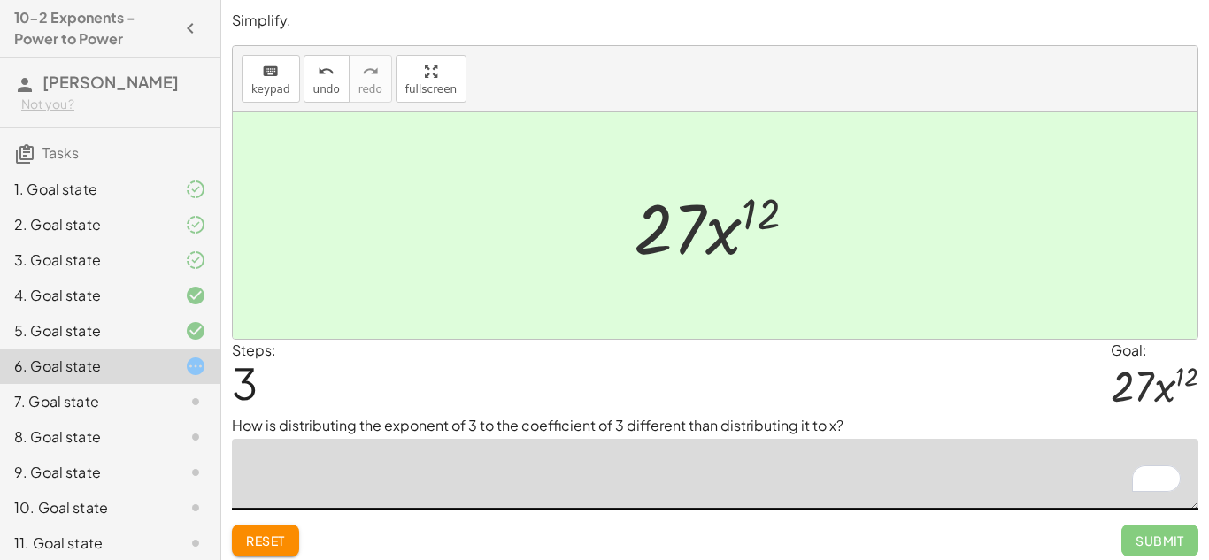
type textarea "*"
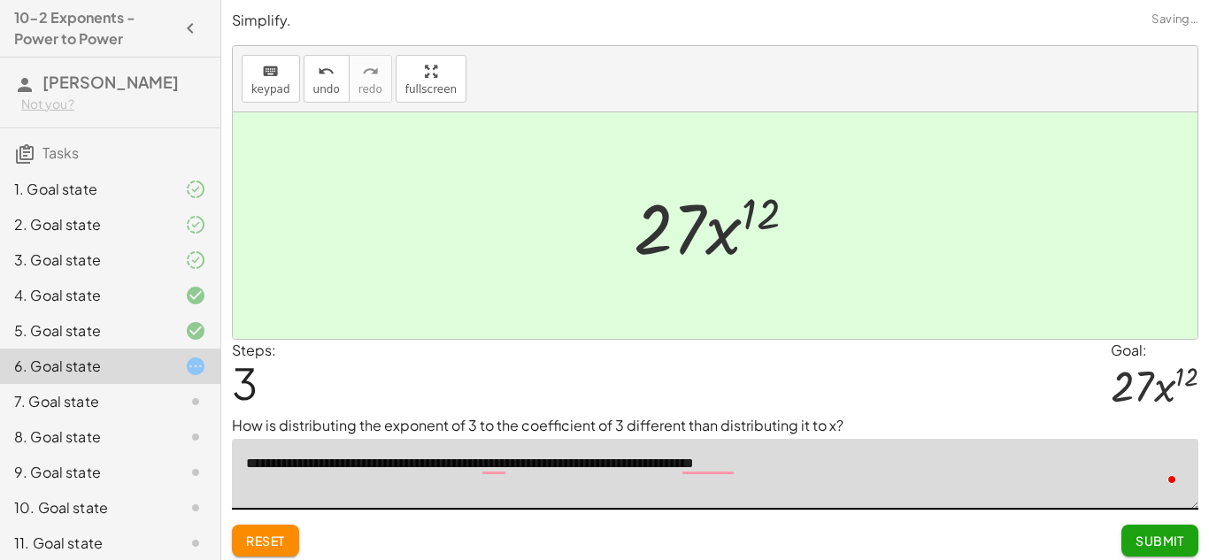
type textarea "**********"
click at [697, 464] on textarea "**********" at bounding box center [715, 474] width 966 height 71
